Goal: Task Accomplishment & Management: Manage account settings

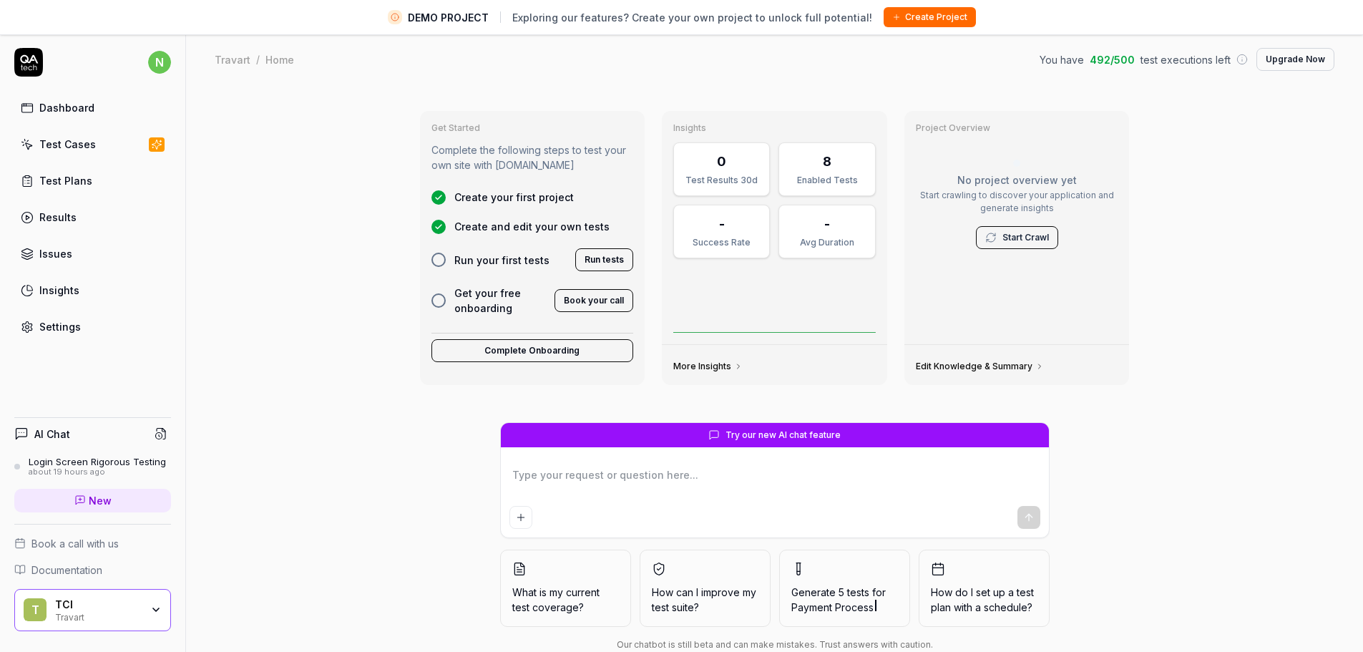
click at [66, 112] on div "Dashboard" at bounding box center [66, 107] width 55 height 15
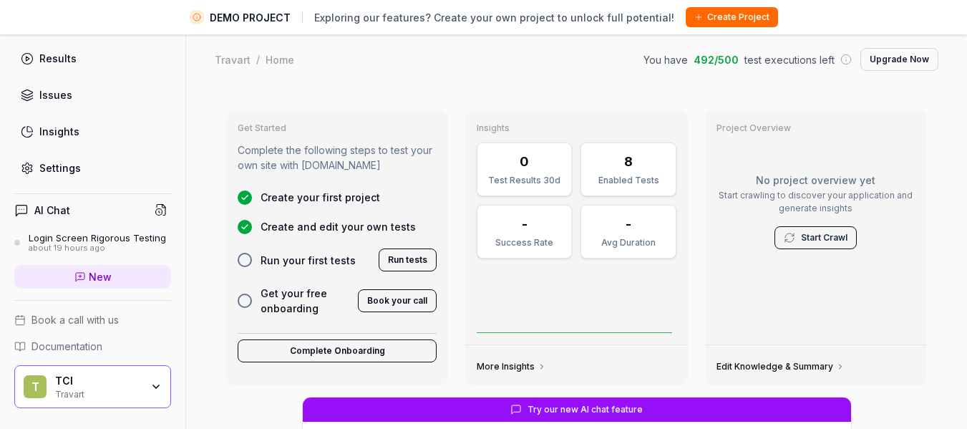
scroll to position [170, 0]
click at [150, 384] on icon "button" at bounding box center [155, 386] width 11 height 11
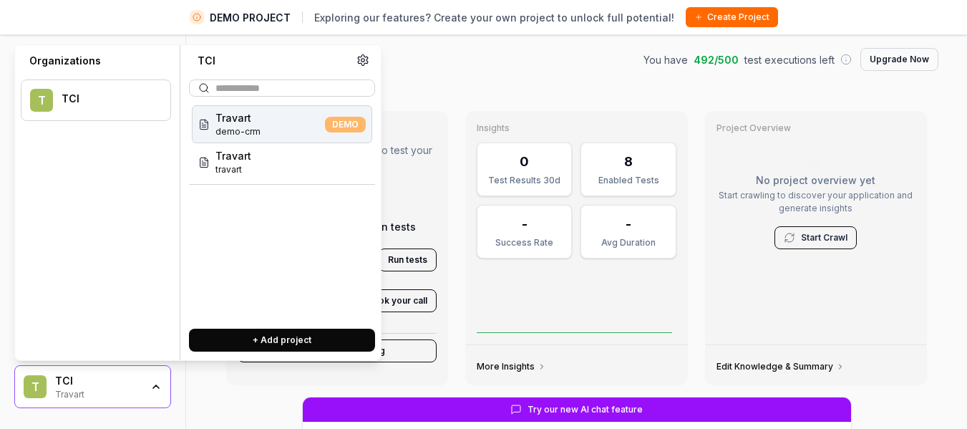
type textarea "*"
click at [361, 64] on icon at bounding box center [362, 60] width 13 height 13
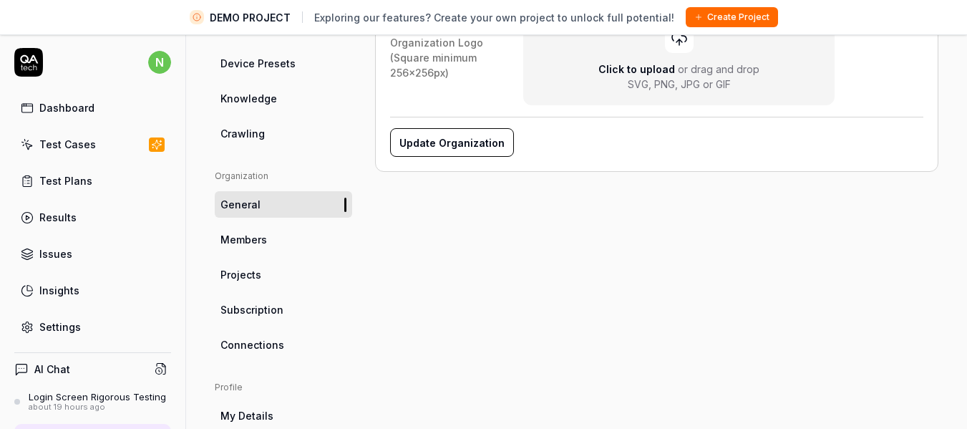
scroll to position [428, 0]
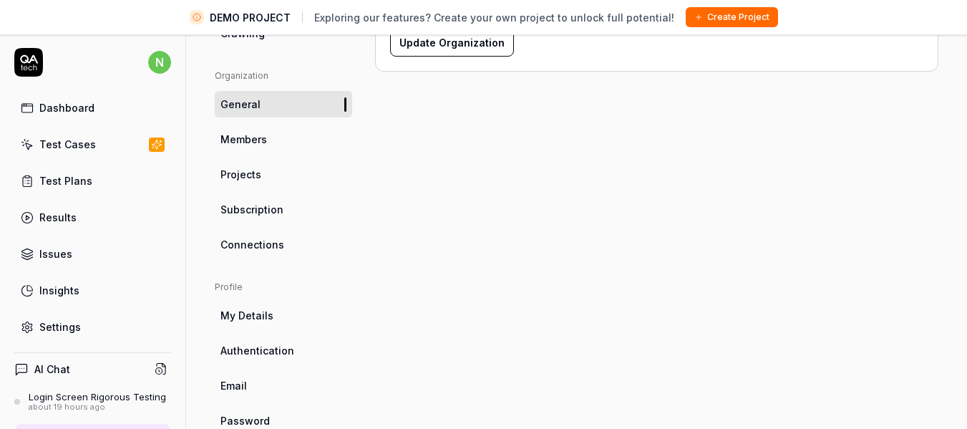
click at [258, 359] on link "Authentication" at bounding box center [283, 350] width 137 height 26
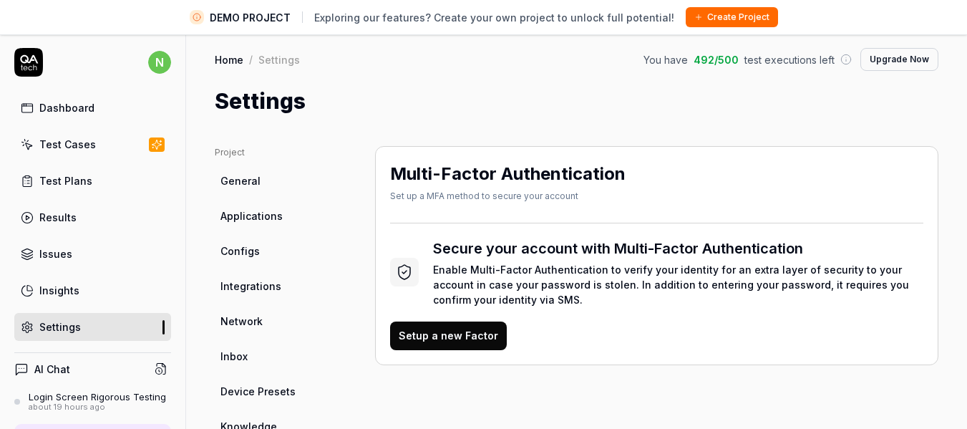
click at [252, 247] on span "Configs" at bounding box center [239, 250] width 39 height 15
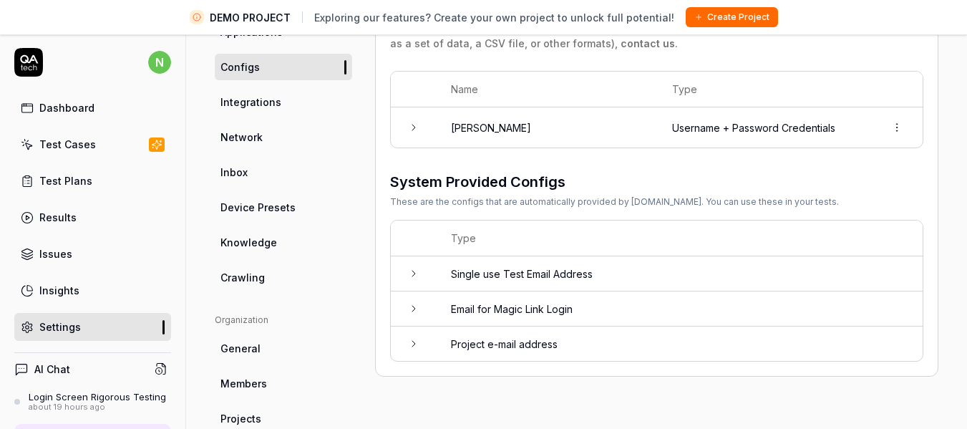
scroll to position [186, 0]
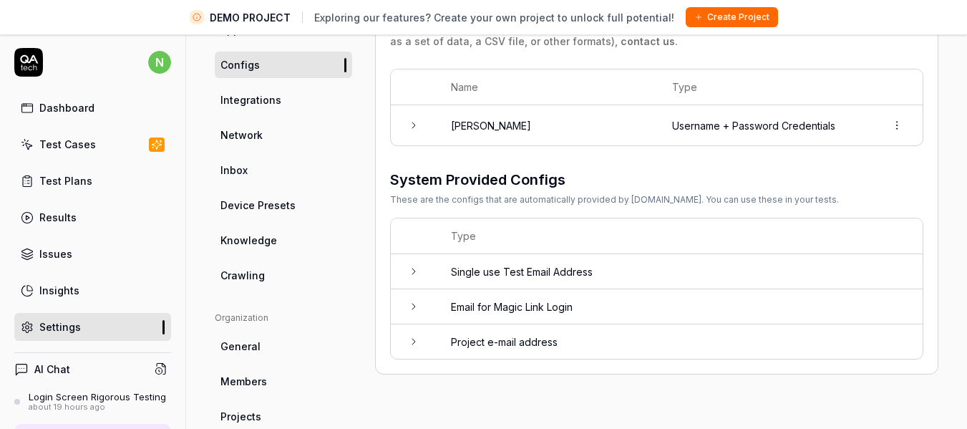
click at [415, 125] on icon at bounding box center [413, 125] width 3 height 6
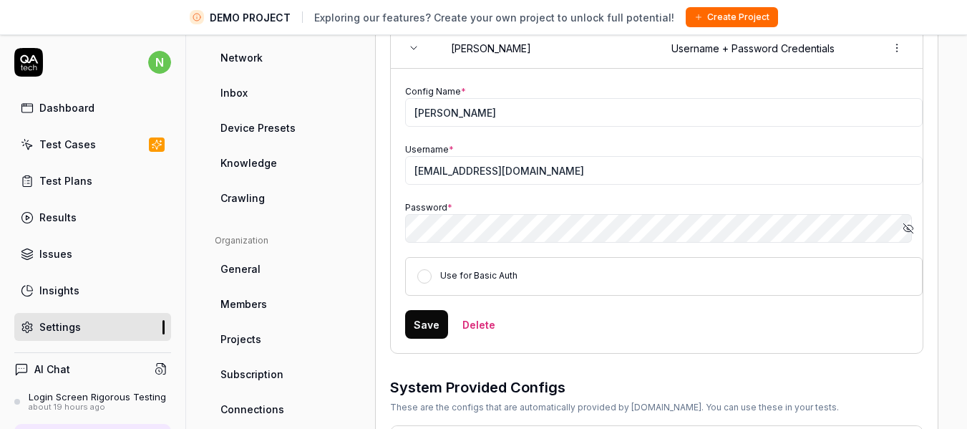
scroll to position [264, 0]
click at [902, 227] on icon "button" at bounding box center [907, 227] width 11 height 11
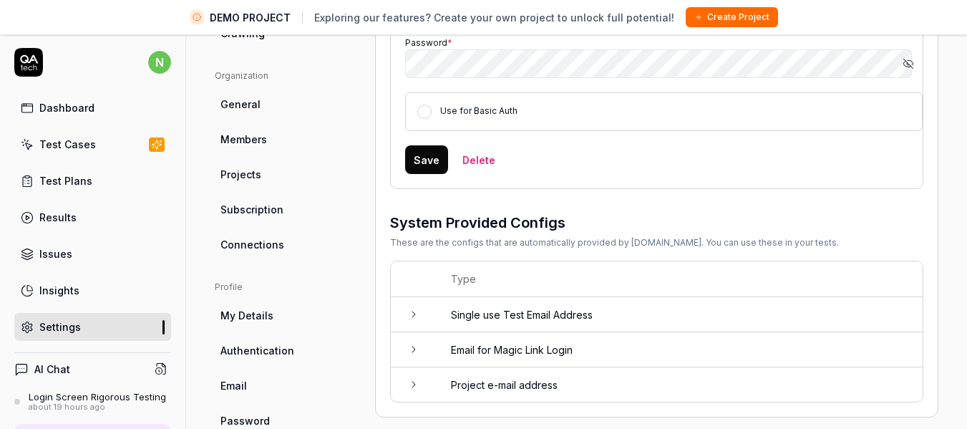
scroll to position [34, 0]
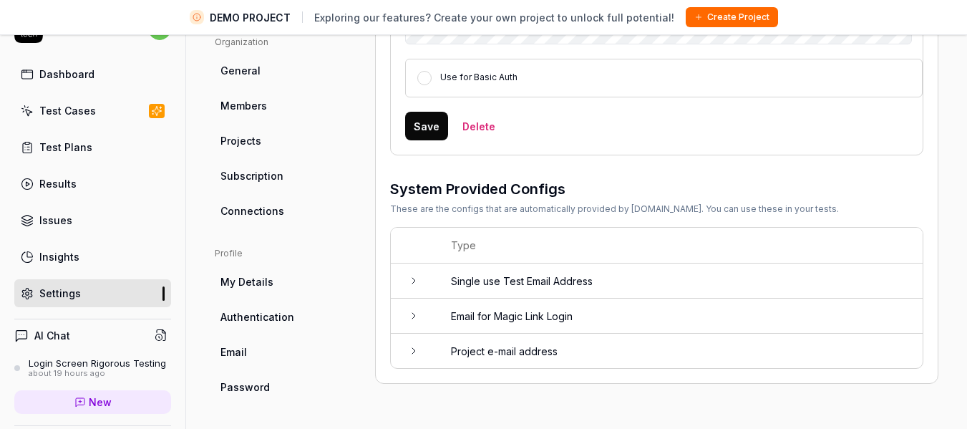
click at [290, 286] on link "My Details" at bounding box center [283, 281] width 137 height 26
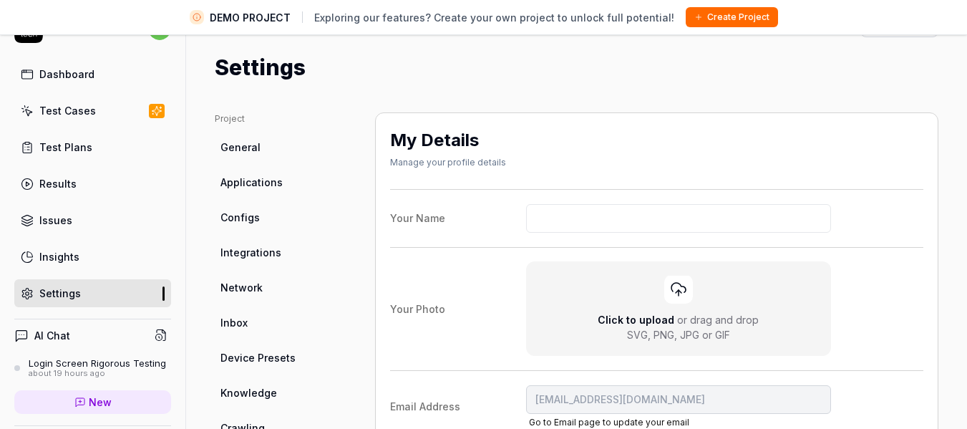
scroll to position [19, 0]
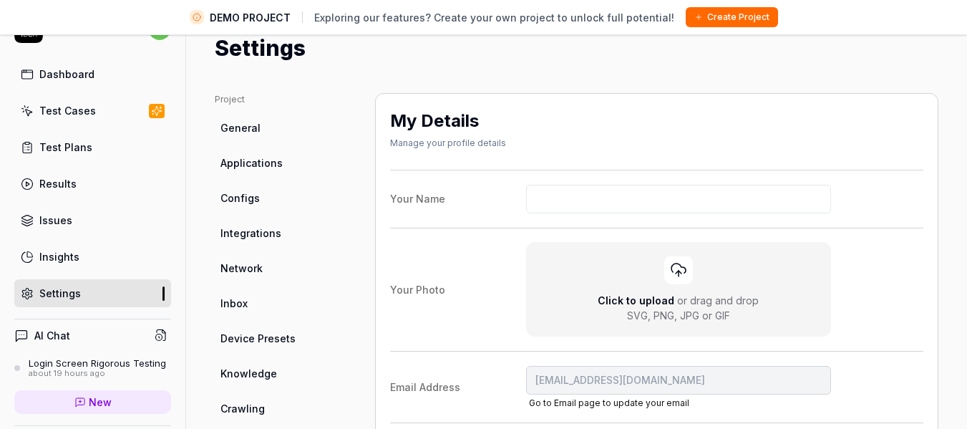
click at [278, 129] on link "General" at bounding box center [283, 127] width 137 height 26
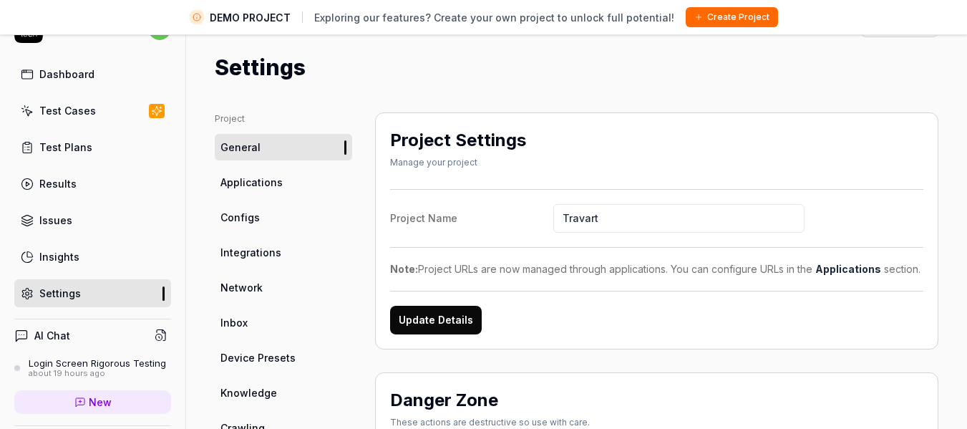
click at [265, 180] on span "Applications" at bounding box center [251, 182] width 62 height 15
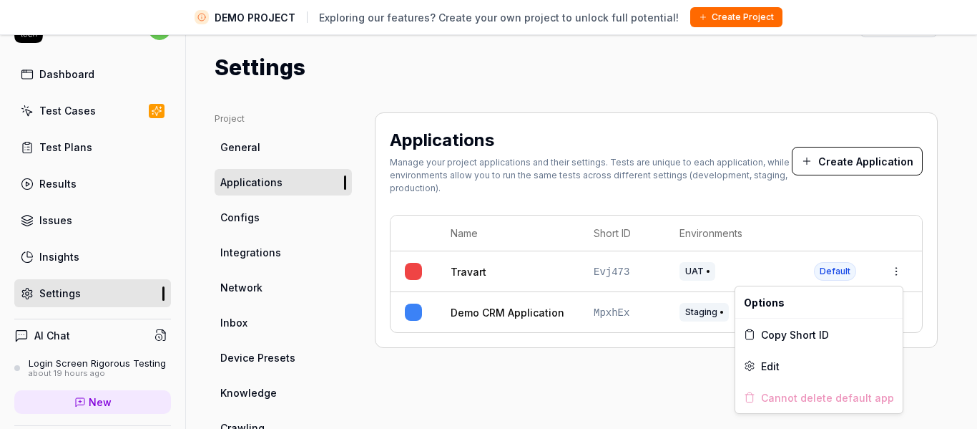
click at [886, 271] on html "DEMO PROJECT Exploring our features? Create your own project to unlock full pot…" at bounding box center [488, 197] width 977 height 462
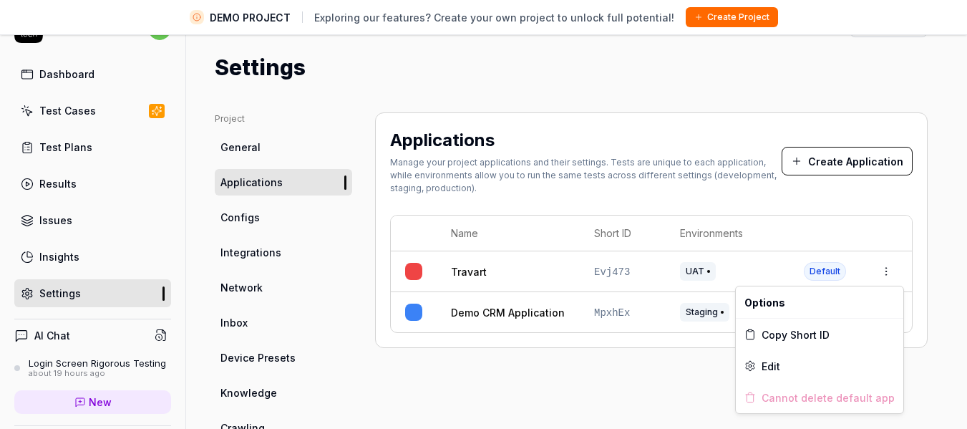
click at [651, 359] on html "DEMO PROJECT Exploring our features? Create your own project to unlock full pot…" at bounding box center [483, 197] width 967 height 462
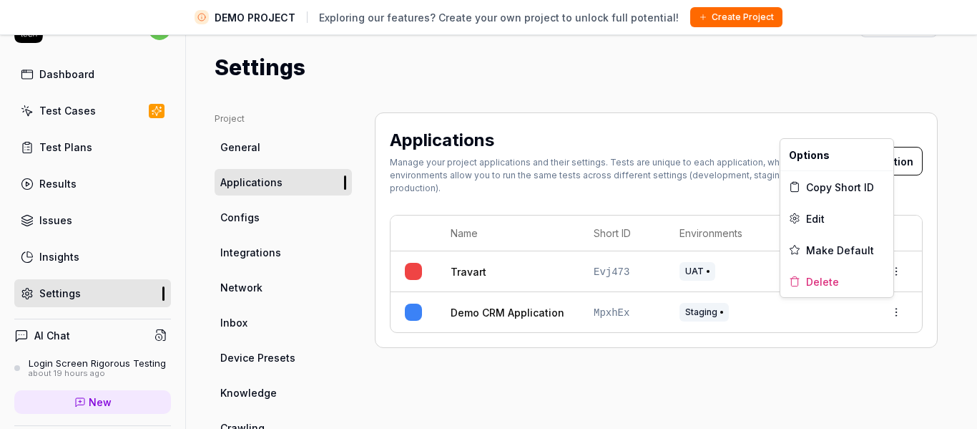
click at [887, 313] on html "DEMO PROJECT Exploring our features? Create your own project to unlock full pot…" at bounding box center [488, 197] width 977 height 462
click at [841, 281] on div "Delete" at bounding box center [837, 280] width 113 height 31
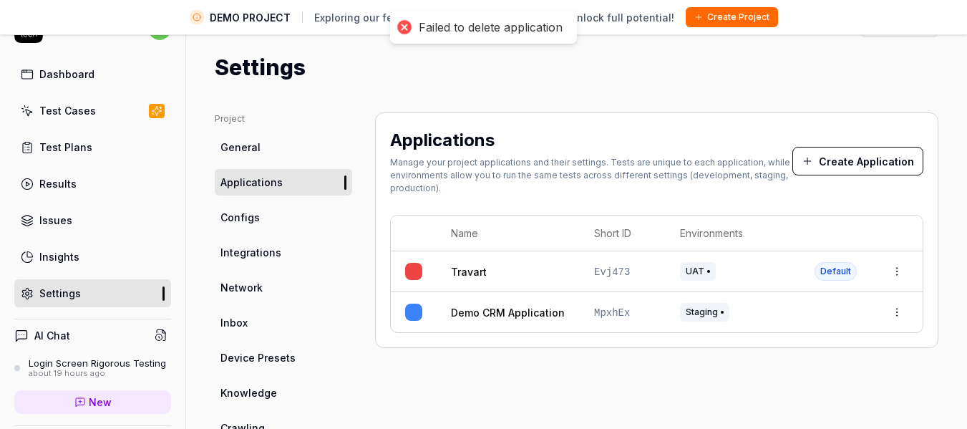
click at [472, 275] on link "Travart" at bounding box center [469, 271] width 36 height 15
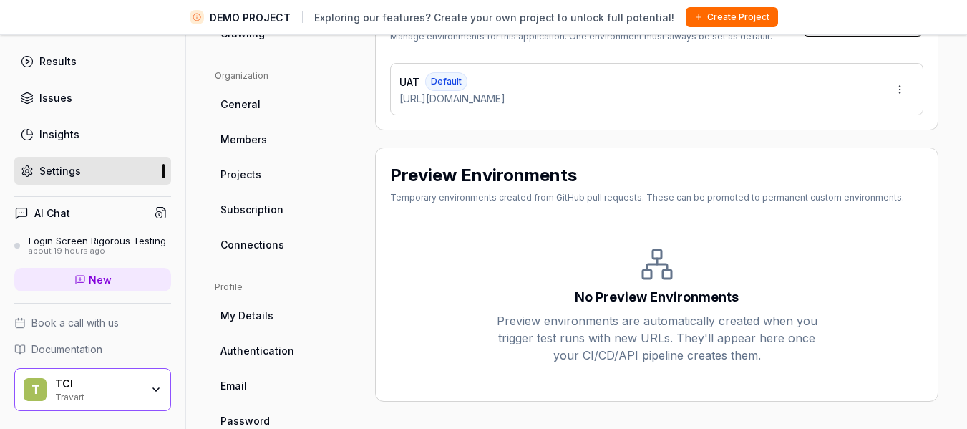
scroll to position [170, 0]
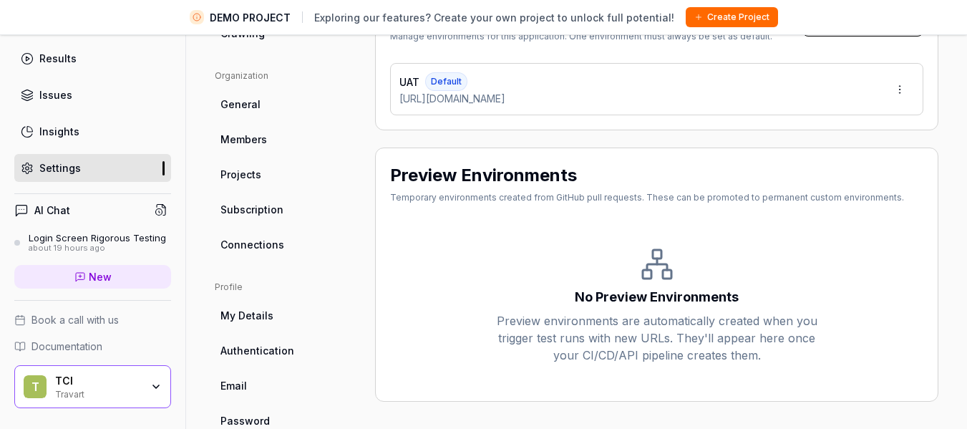
click at [941, 155] on div "Project General Applications Configs Integrations Network Inbox Device Presets …" at bounding box center [576, 76] width 781 height 773
type input "*******"
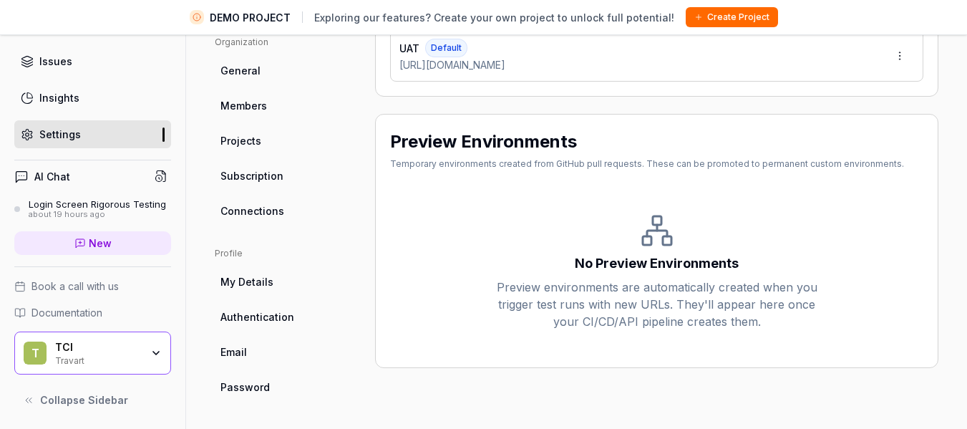
click at [258, 384] on span "Password" at bounding box center [244, 386] width 49 height 15
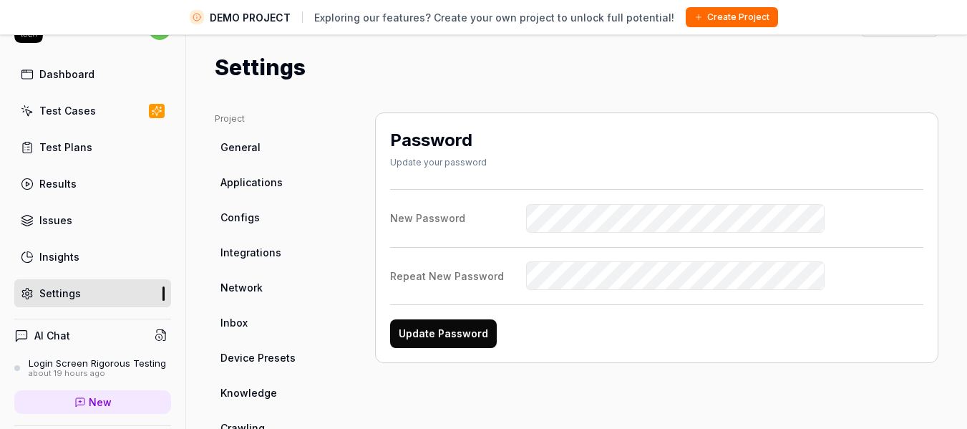
click at [57, 341] on h4 "AI Chat" at bounding box center [52, 335] width 36 height 15
click at [53, 328] on h4 "AI Chat" at bounding box center [52, 335] width 36 height 15
click at [162, 333] on icon at bounding box center [164, 332] width 4 height 4
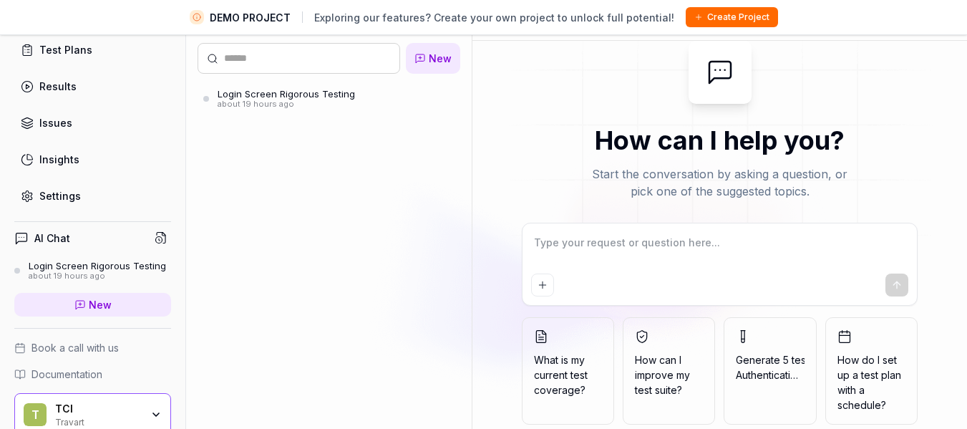
scroll to position [98, 0]
click at [442, 342] on div "Chat History New Login Screen Rigorous Testing about 19 hours ago" at bounding box center [328, 214] width 285 height 429
click at [931, 131] on img at bounding box center [719, 152] width 494 height 275
click at [372, 260] on div "Chat History New Login Screen Rigorous Testing about 19 hours ago" at bounding box center [328, 214] width 285 height 429
click at [416, 349] on div "Chat History New Login Screen Rigorous Testing about 19 hours ago" at bounding box center [328, 214] width 285 height 429
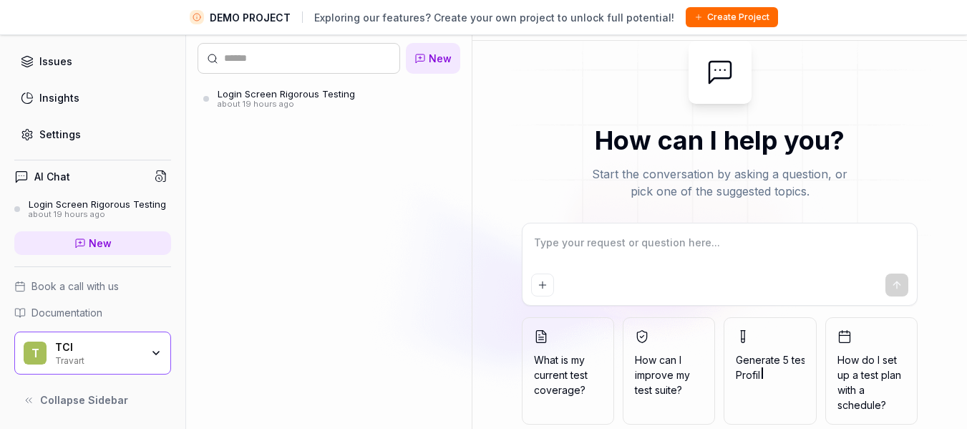
scroll to position [0, 0]
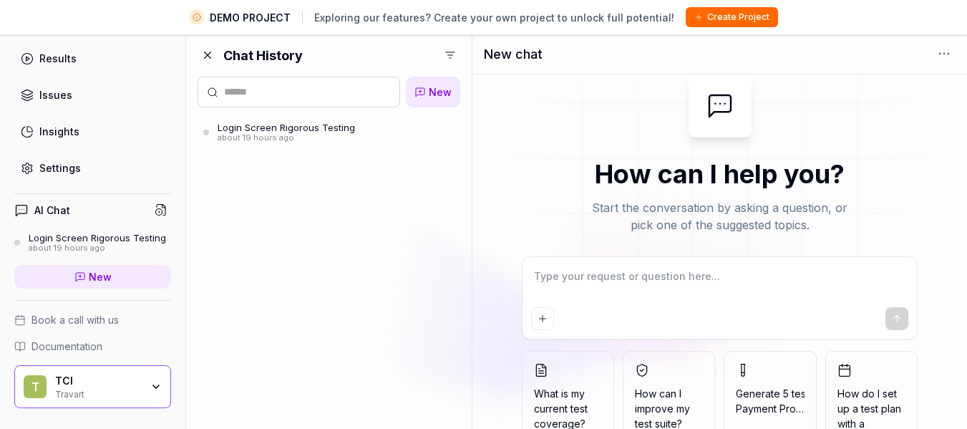
click at [207, 51] on icon at bounding box center [207, 55] width 13 height 13
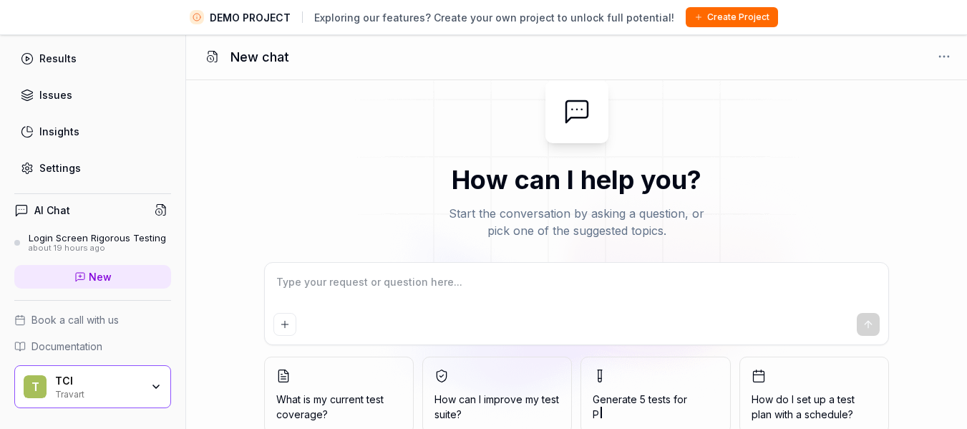
scroll to position [34, 0]
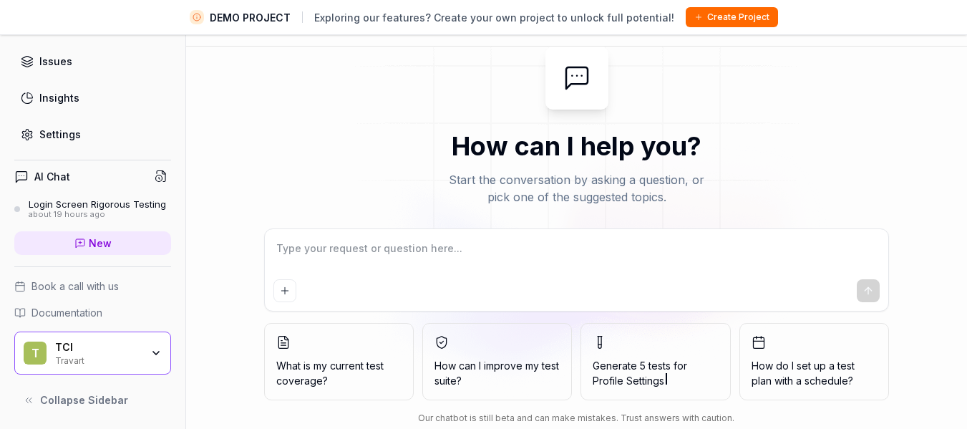
click at [138, 353] on div "TCI Travart" at bounding box center [102, 353] width 95 height 24
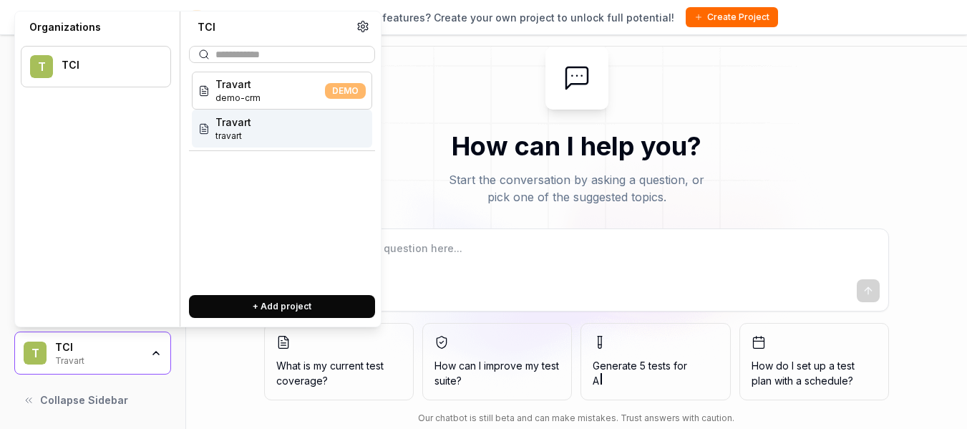
type textarea "*"
